Goal: Navigation & Orientation: Find specific page/section

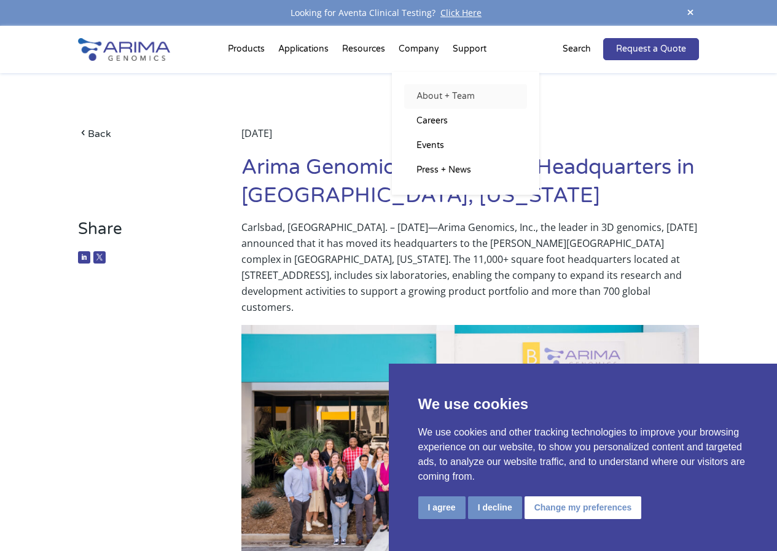
click at [442, 91] on link "About + Team" at bounding box center [465, 96] width 123 height 25
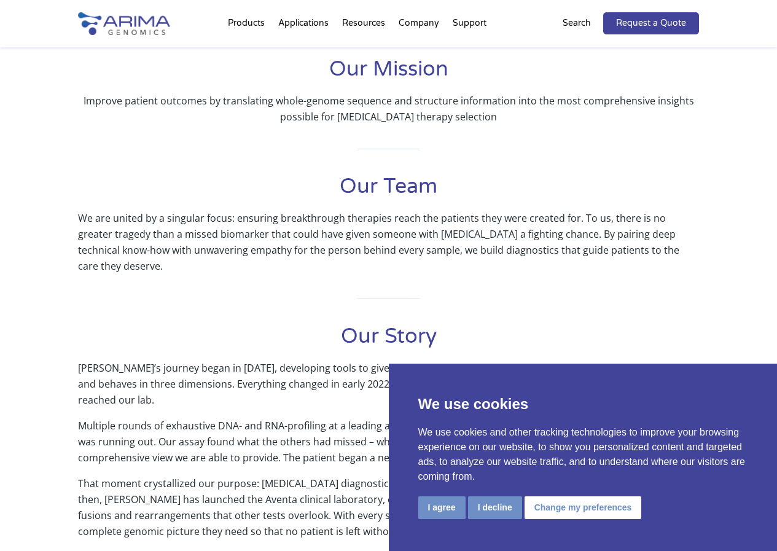
scroll to position [295, 0]
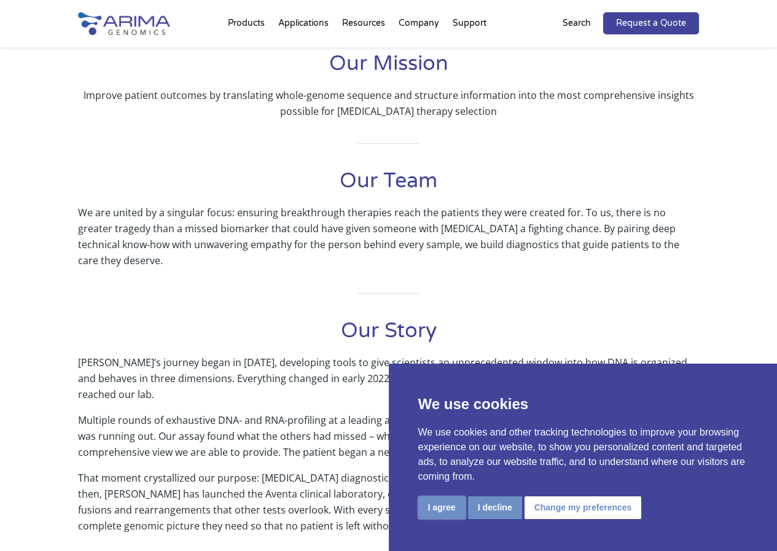
click at [442, 511] on button "I agree" at bounding box center [442, 508] width 47 height 23
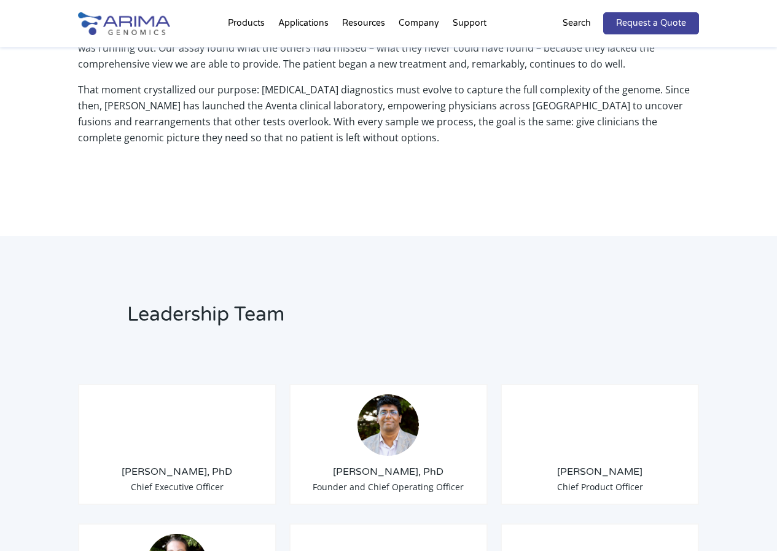
scroll to position [688, 0]
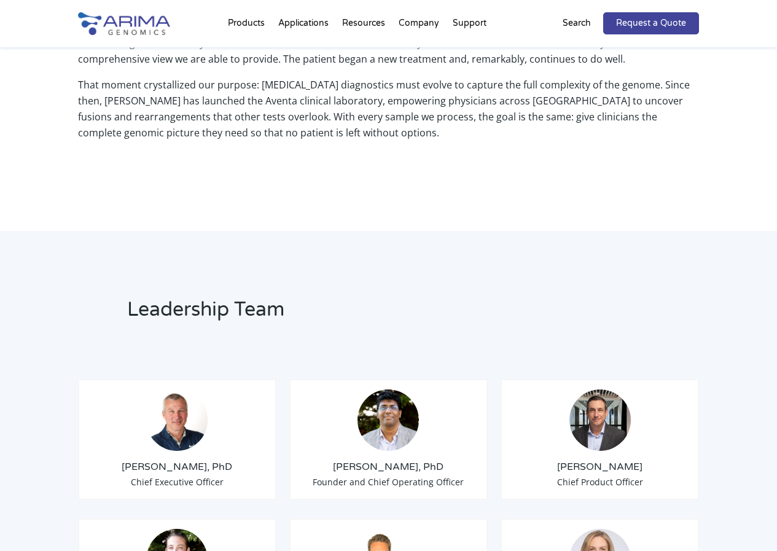
click at [166, 403] on img at bounding box center [176, 420] width 61 height 61
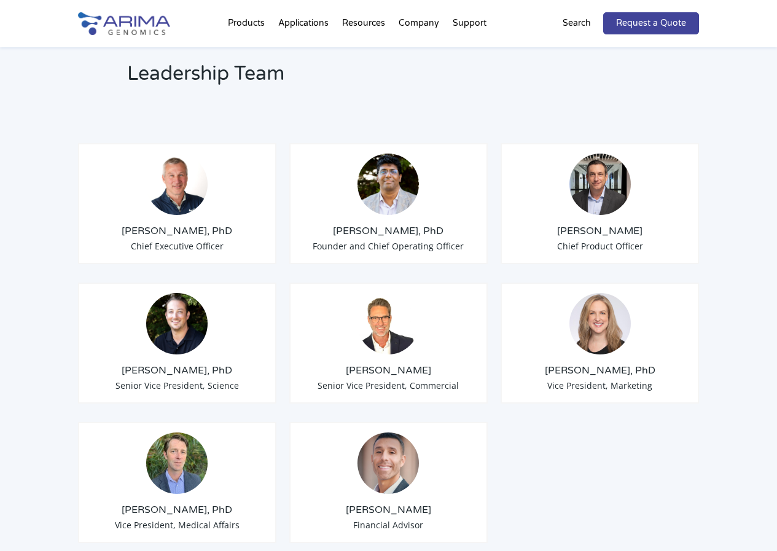
scroll to position [934, 0]
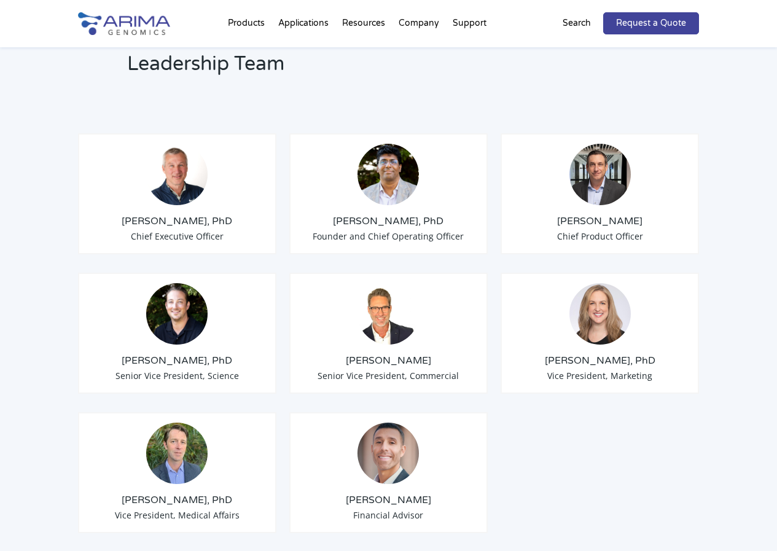
click at [377, 296] on img at bounding box center [388, 313] width 61 height 61
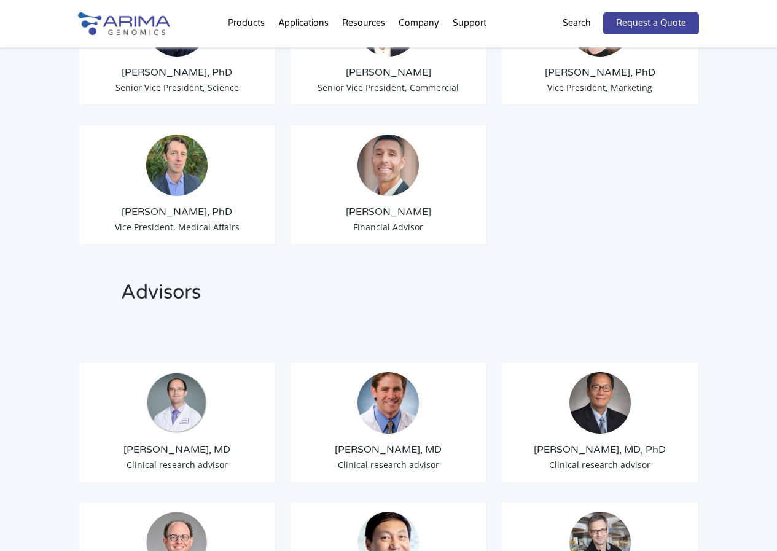
scroll to position [1229, 0]
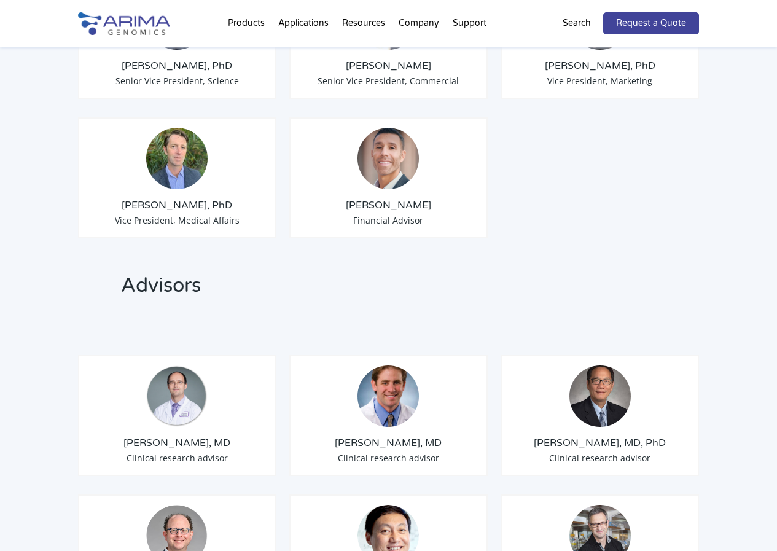
click at [173, 366] on img at bounding box center [176, 396] width 61 height 61
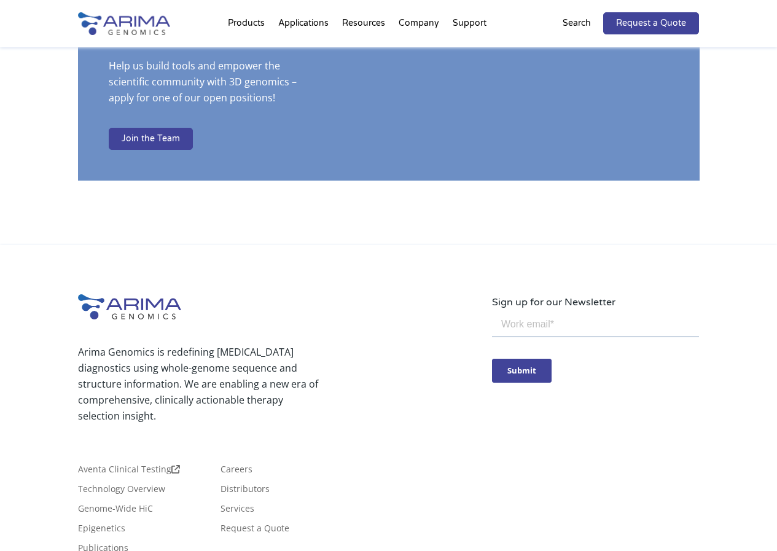
scroll to position [2114, 0]
